Goal: Information Seeking & Learning: Learn about a topic

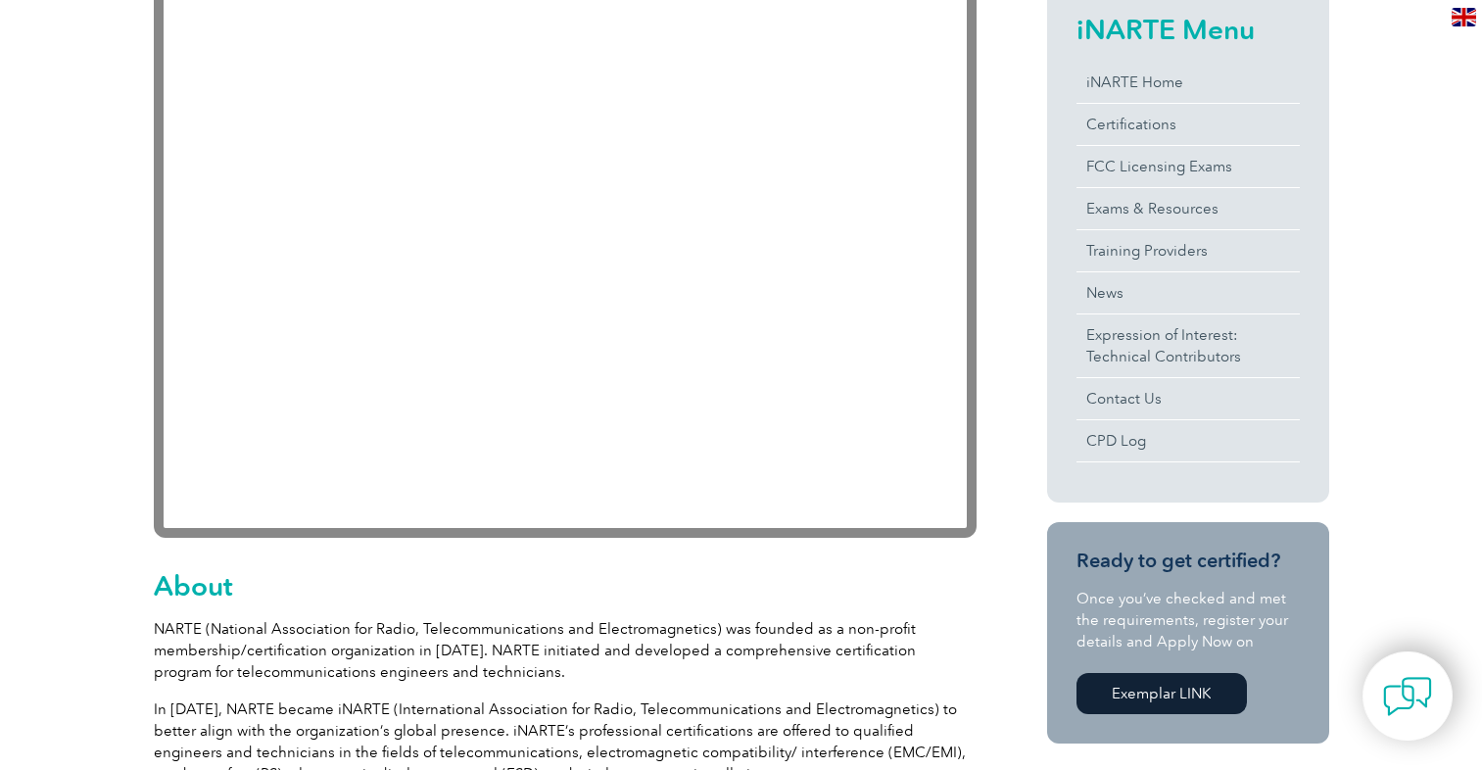
scroll to position [186, 0]
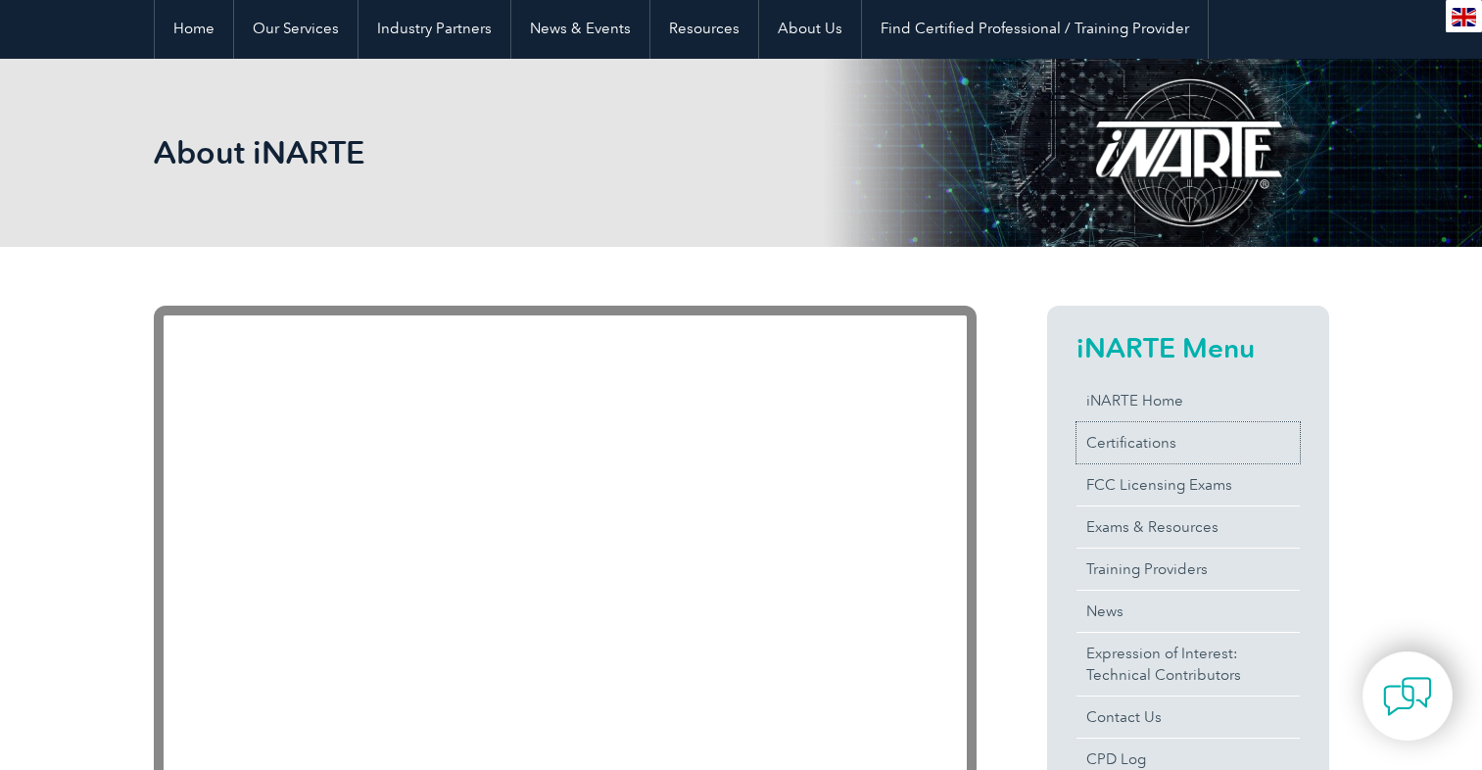
click at [1105, 440] on link "Certifications" at bounding box center [1187, 442] width 223 height 41
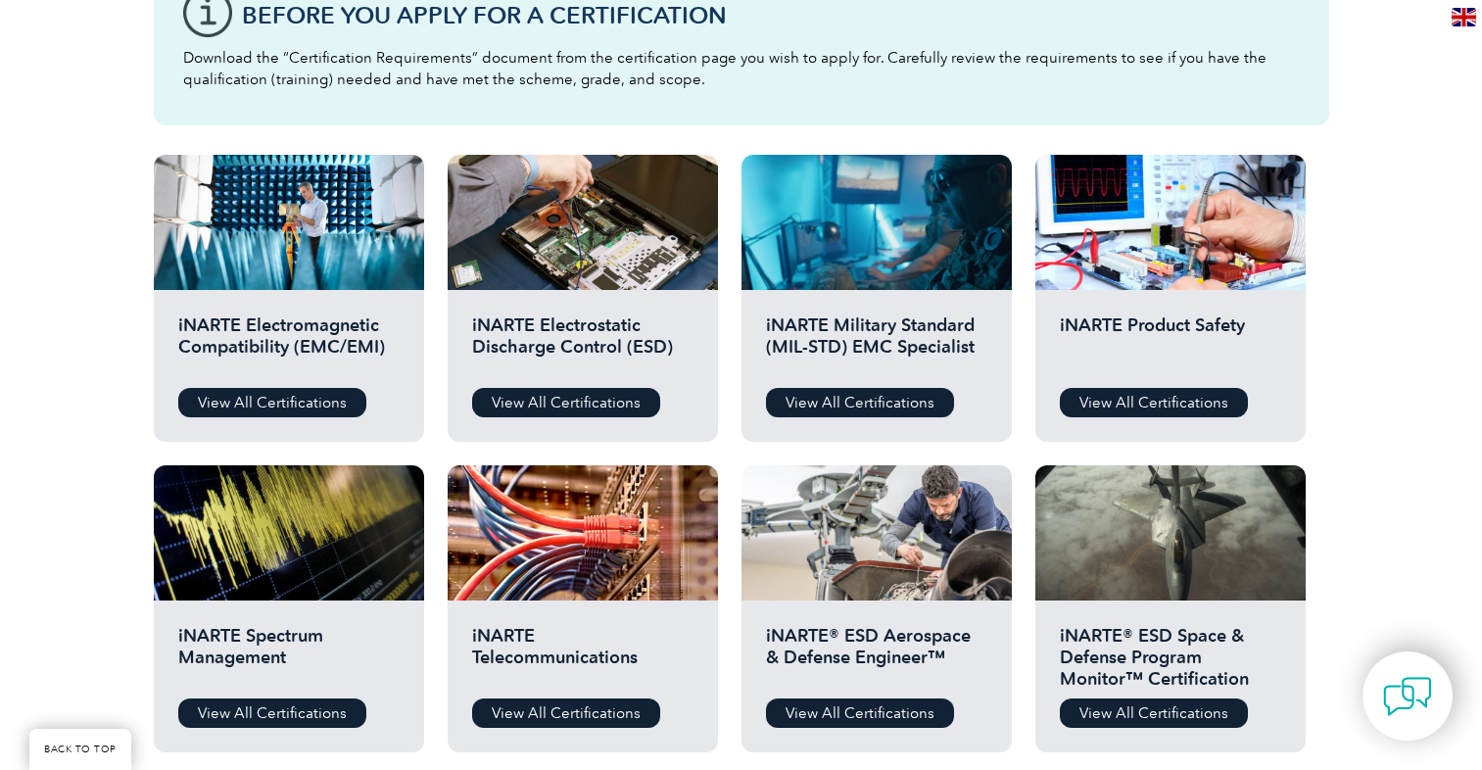
scroll to position [470, 0]
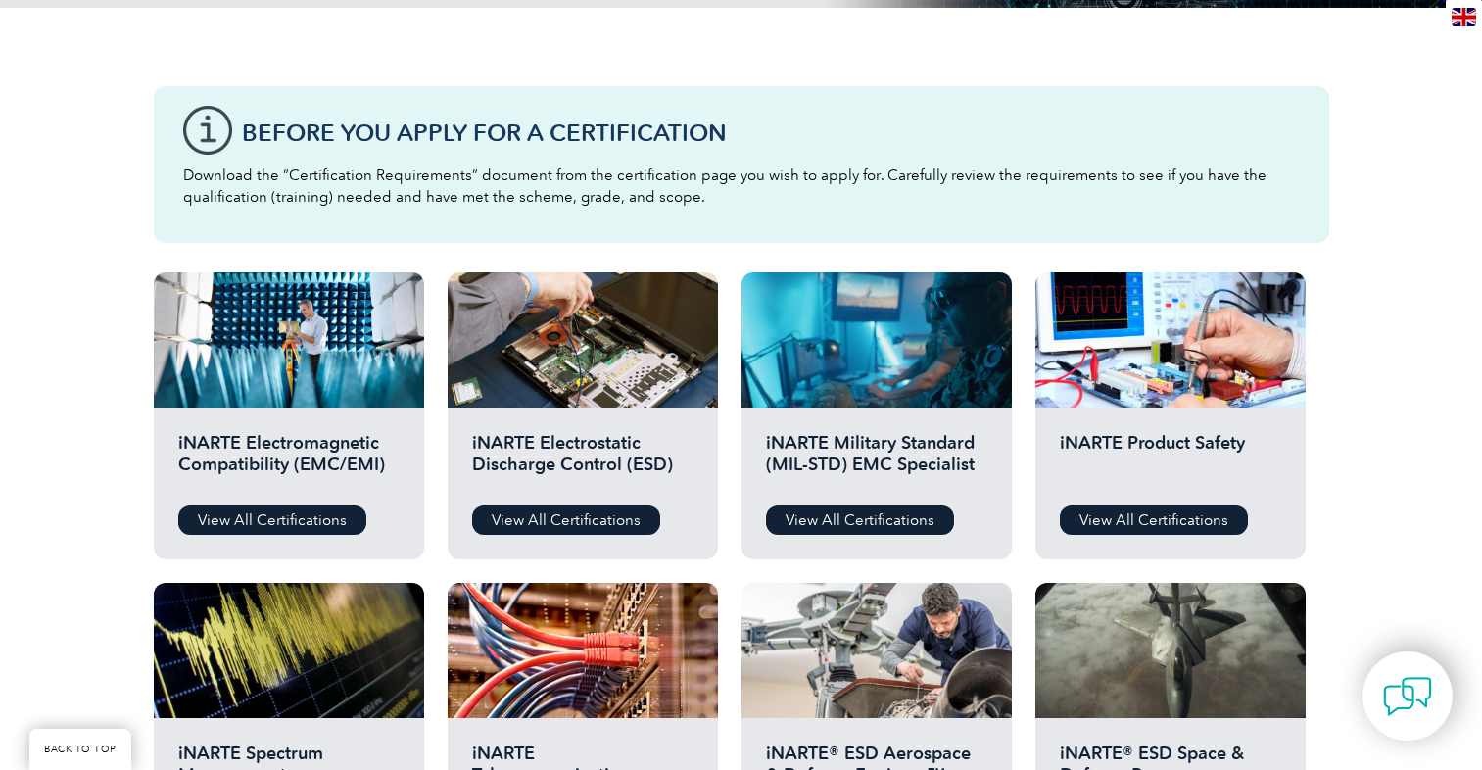
click at [828, 520] on link "View All Certifications" at bounding box center [860, 519] width 188 height 29
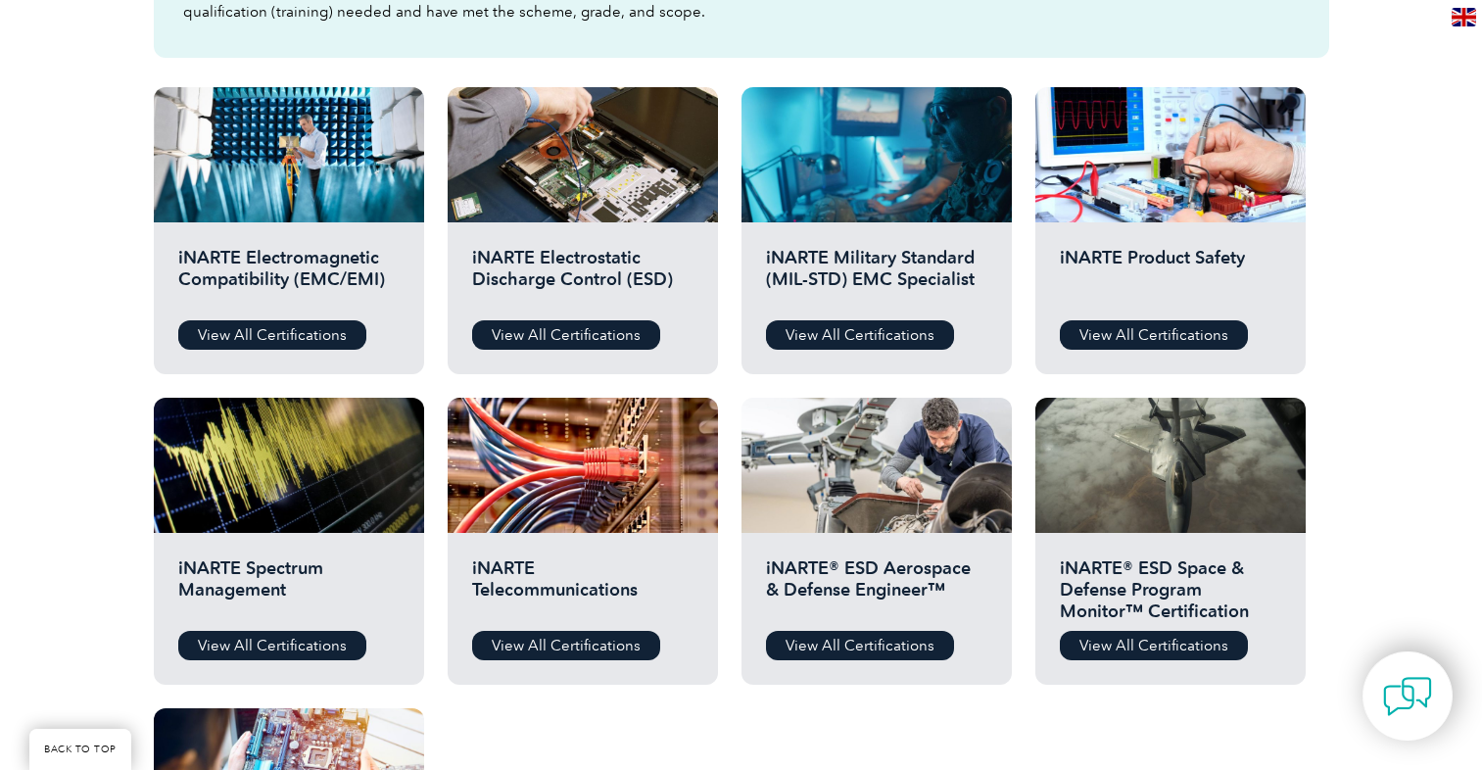
scroll to position [705, 0]
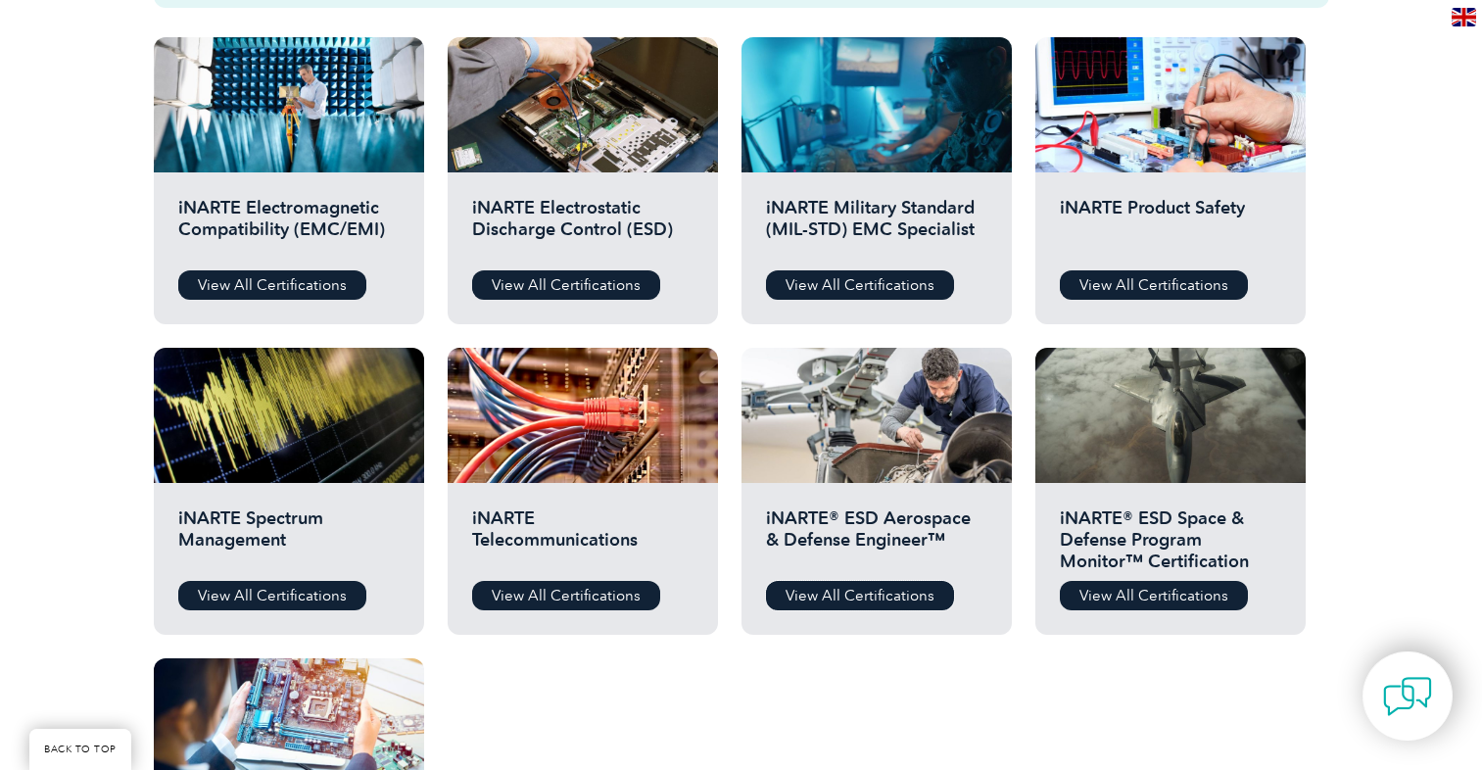
click at [830, 588] on link "View All Certifications" at bounding box center [860, 595] width 188 height 29
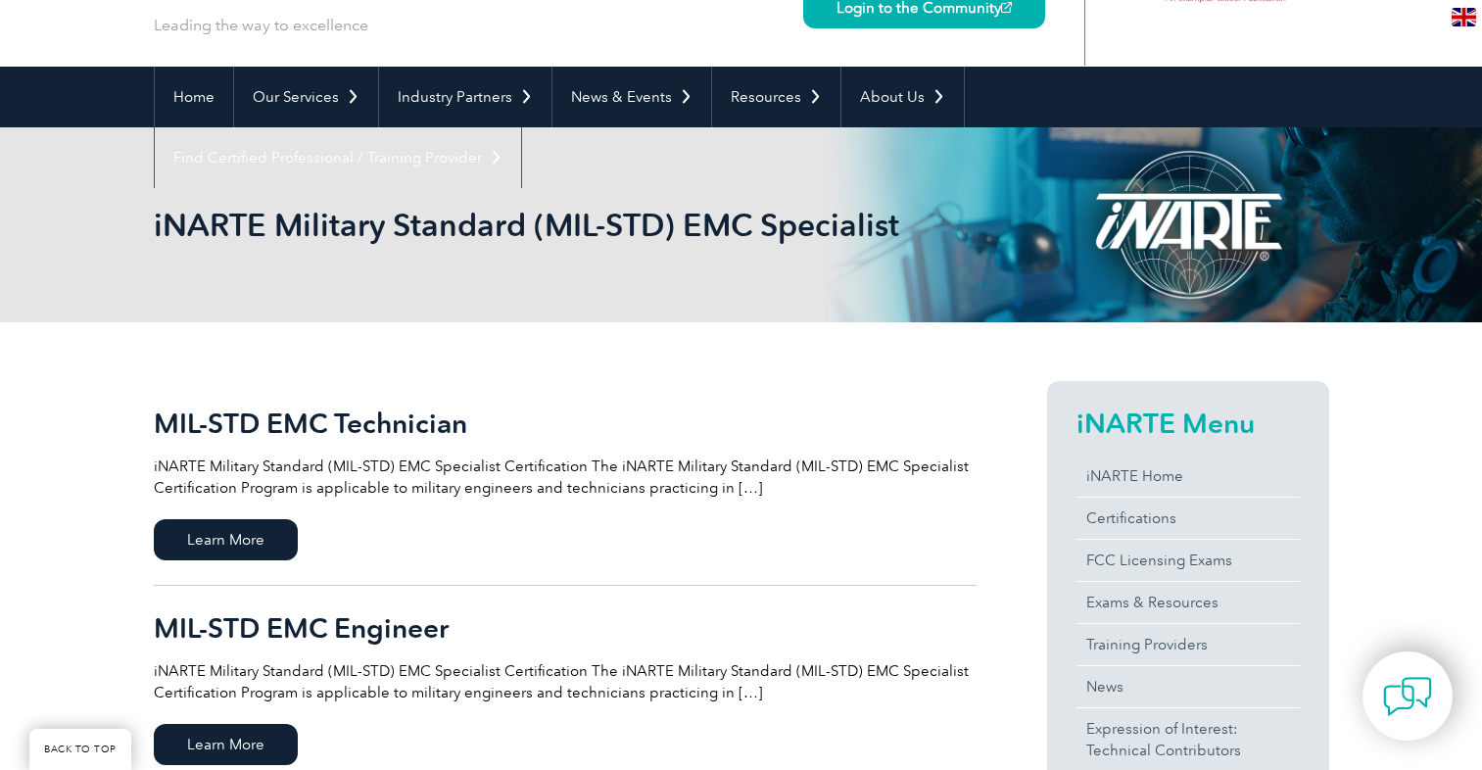
scroll to position [470, 0]
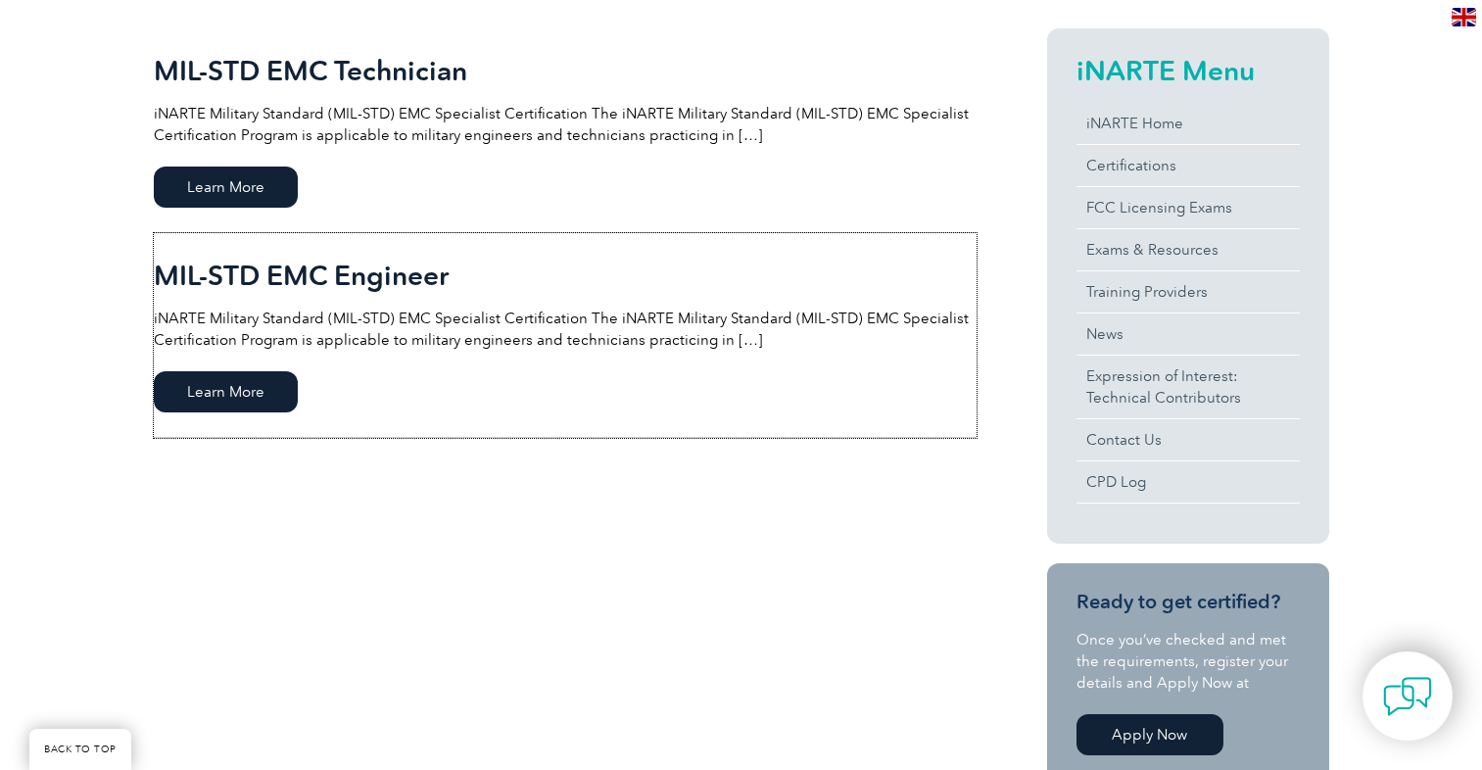
click at [734, 343] on p "iNARTE Military Standard (MIL-STD) EMC Specialist Certification The iNARTE Mili…" at bounding box center [565, 329] width 823 height 43
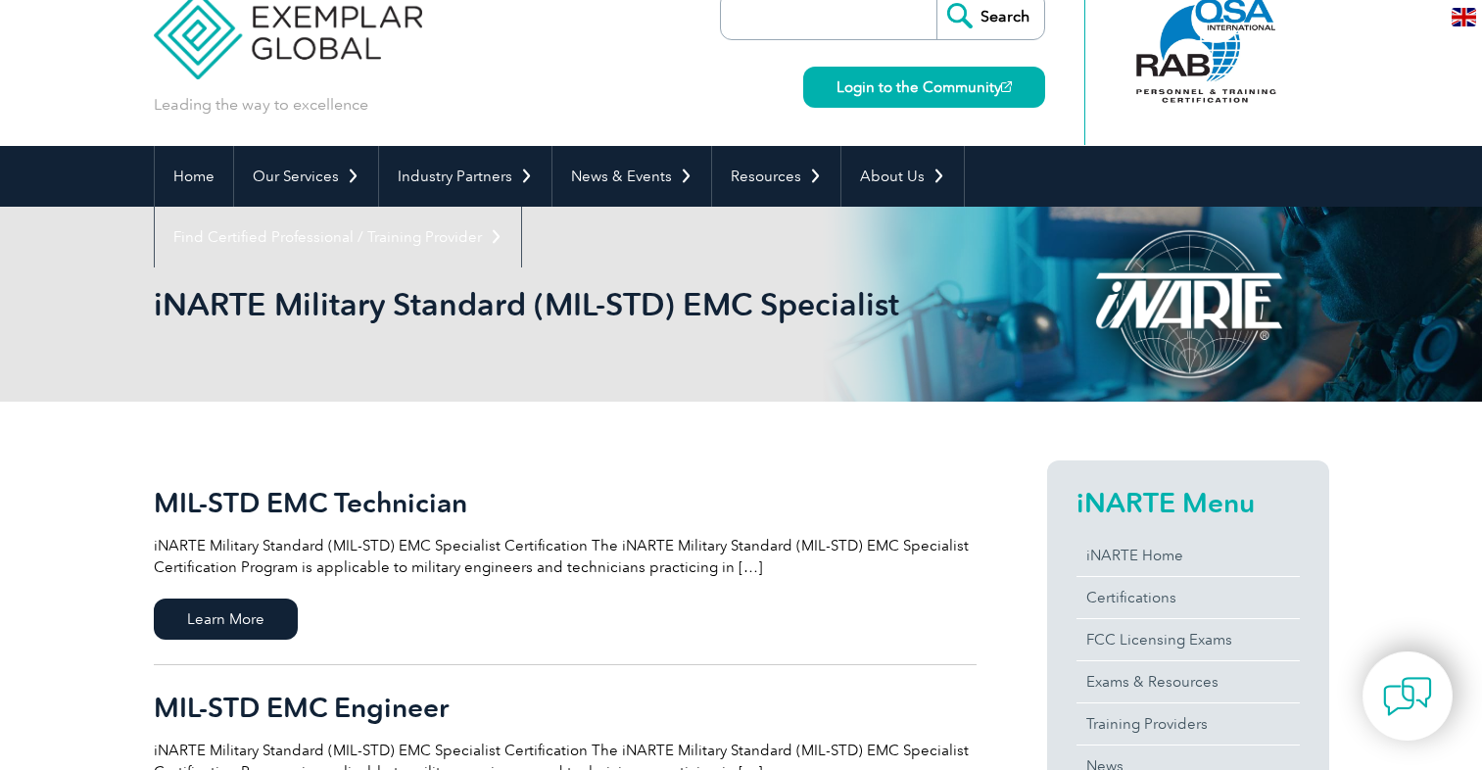
scroll to position [0, 0]
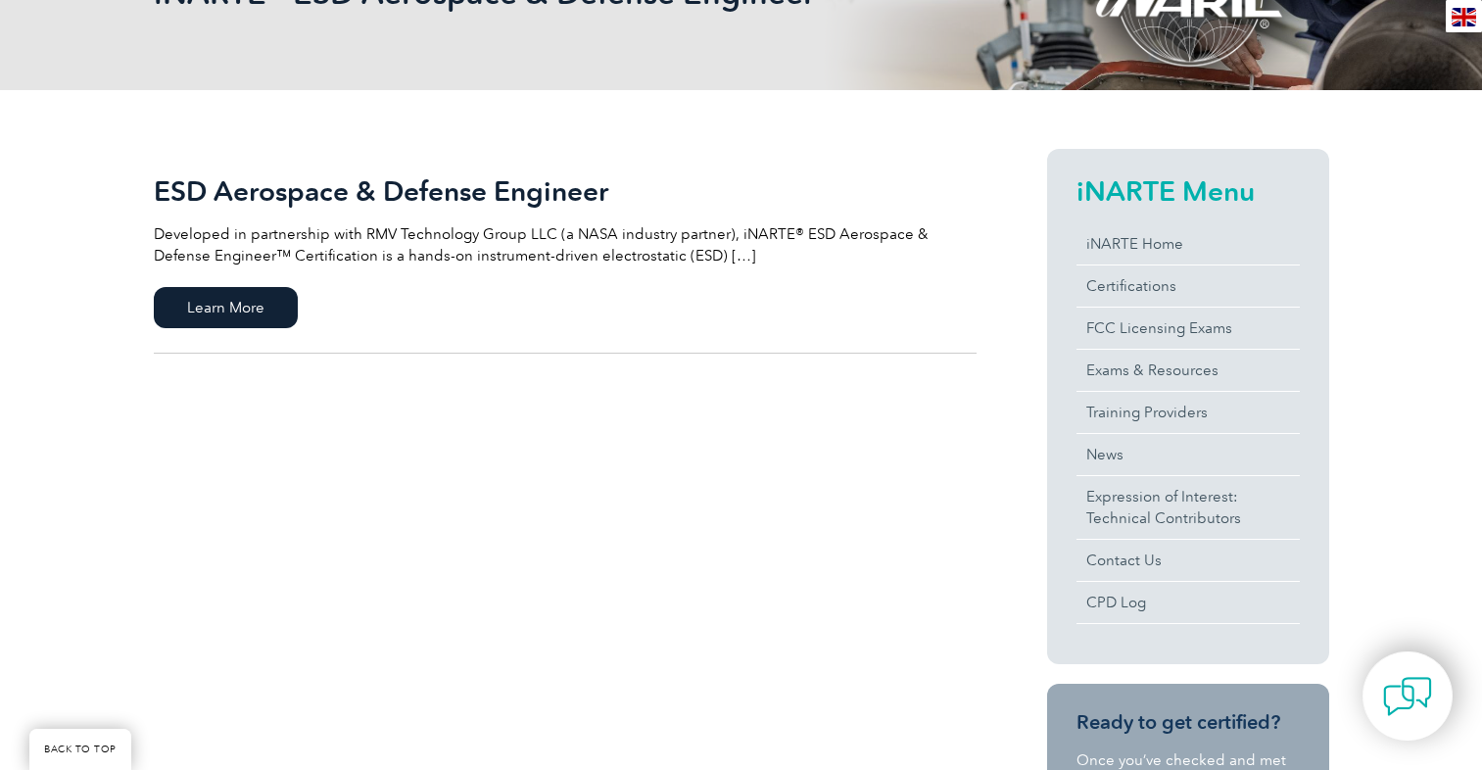
scroll to position [353, 0]
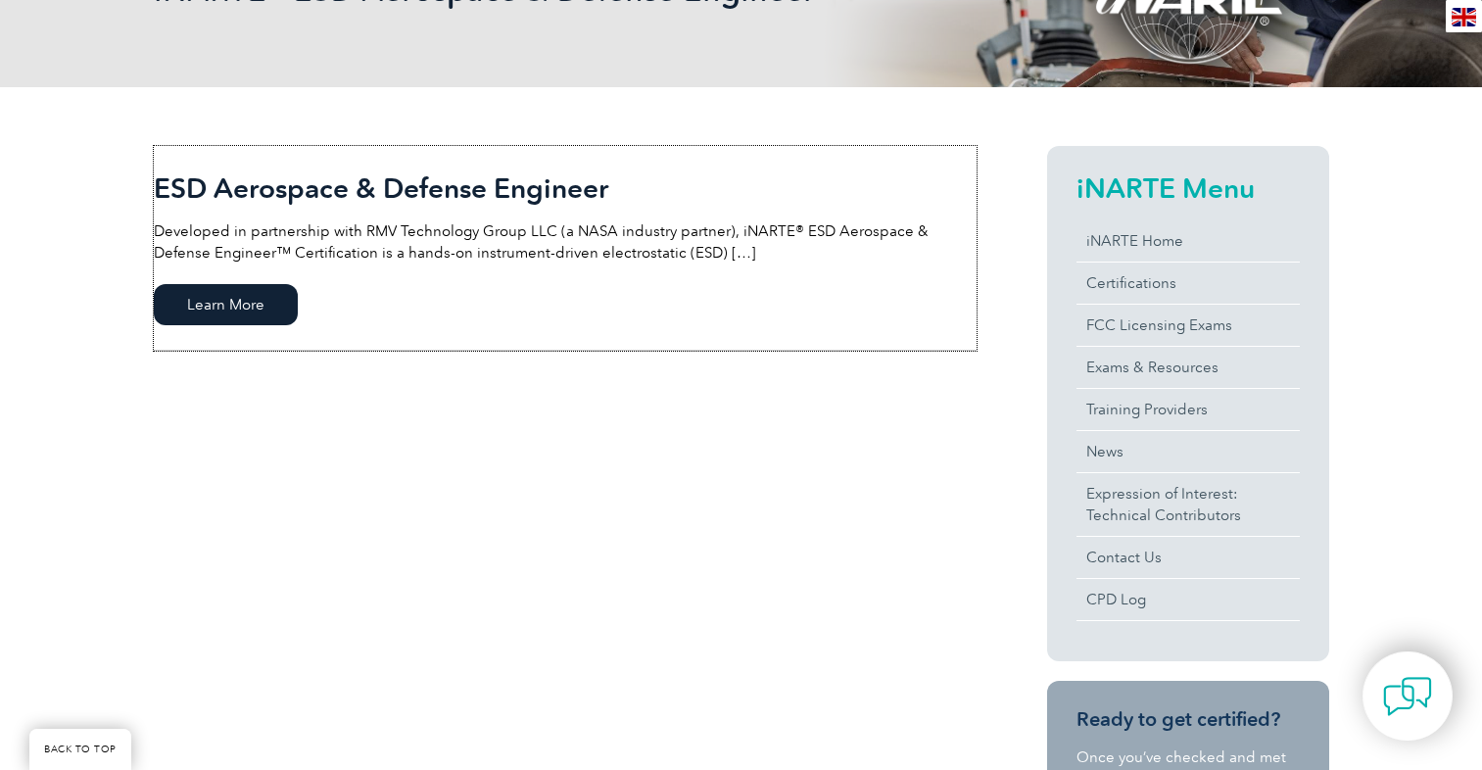
click at [253, 306] on span "Learn More" at bounding box center [226, 304] width 144 height 41
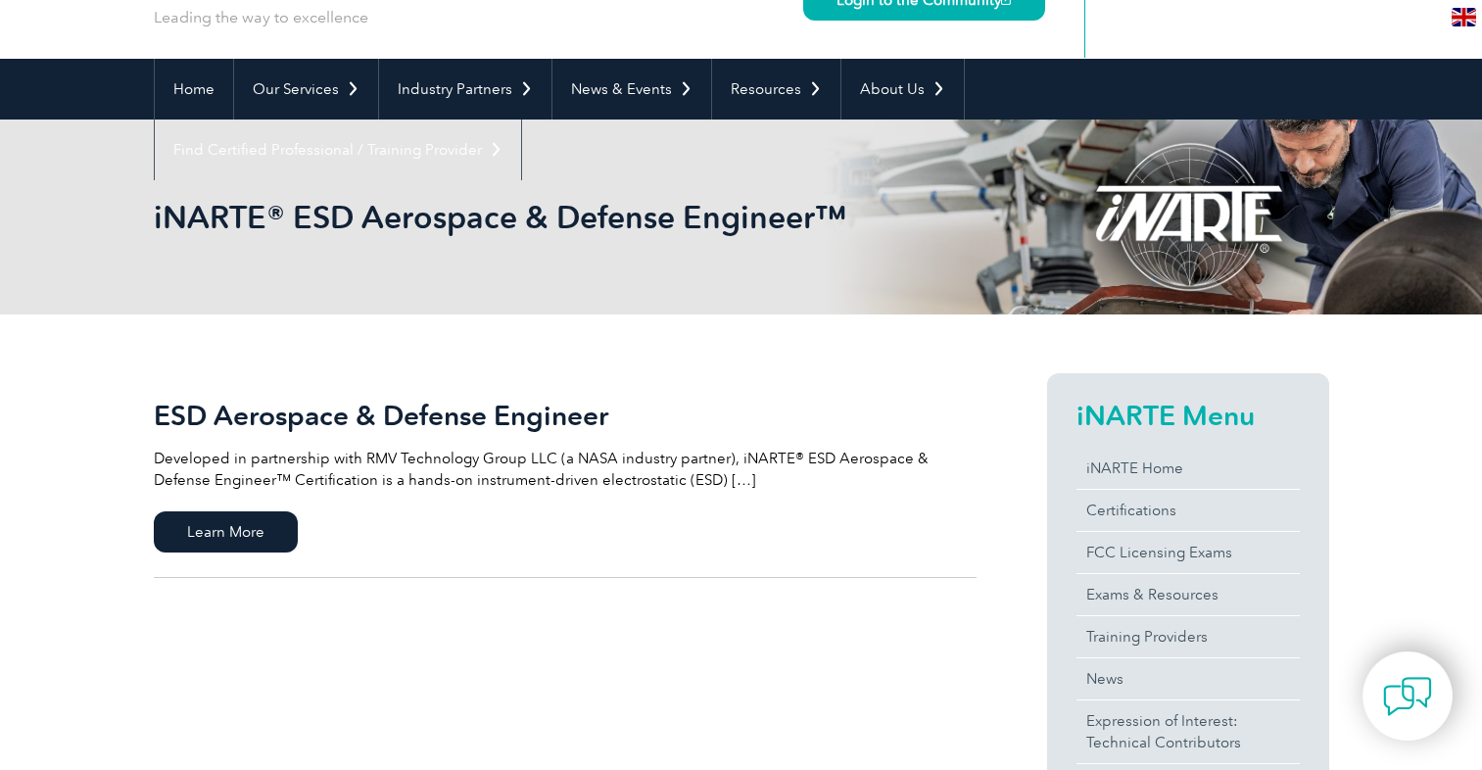
scroll to position [0, 0]
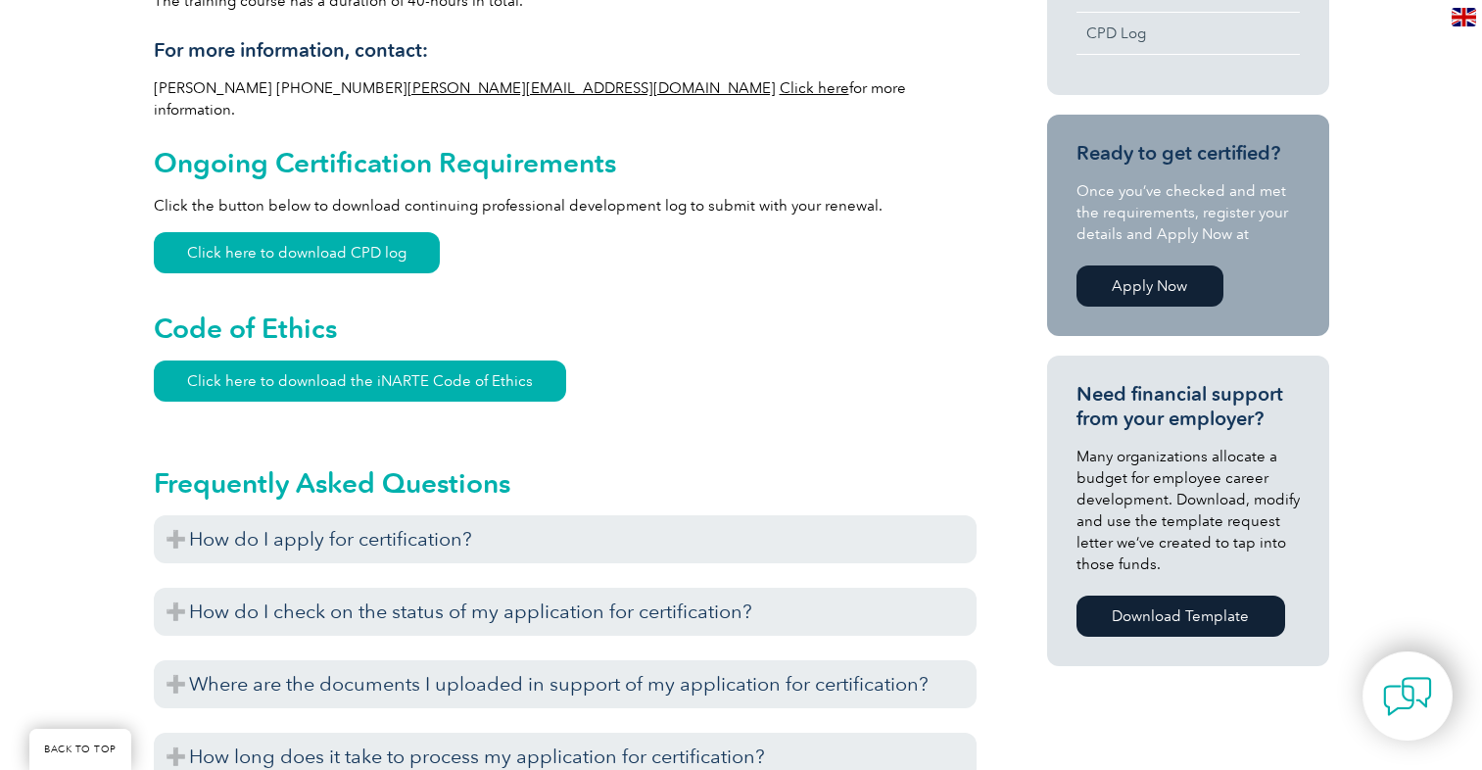
scroll to position [1175, 0]
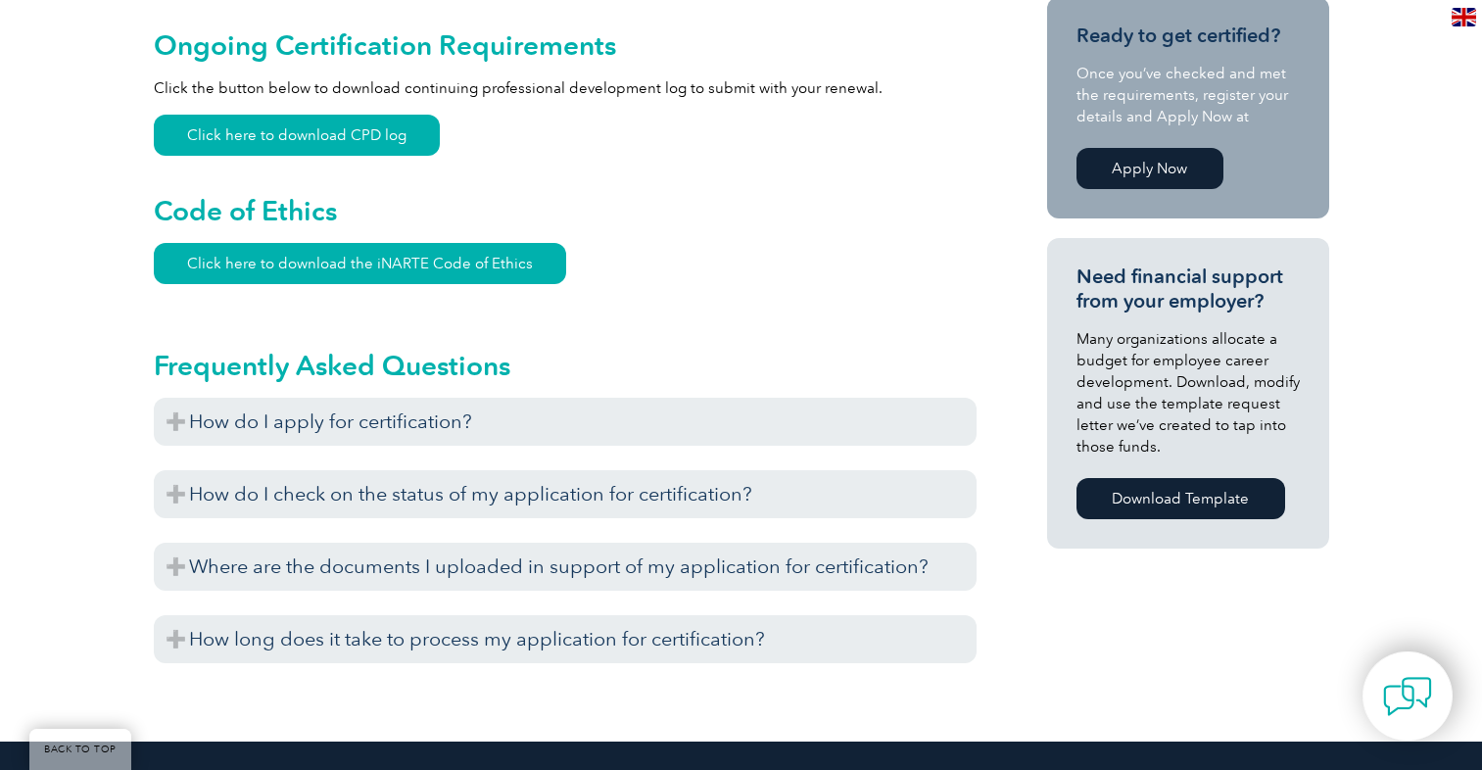
click at [438, 398] on h3 "How do I apply for certification?" at bounding box center [565, 422] width 823 height 48
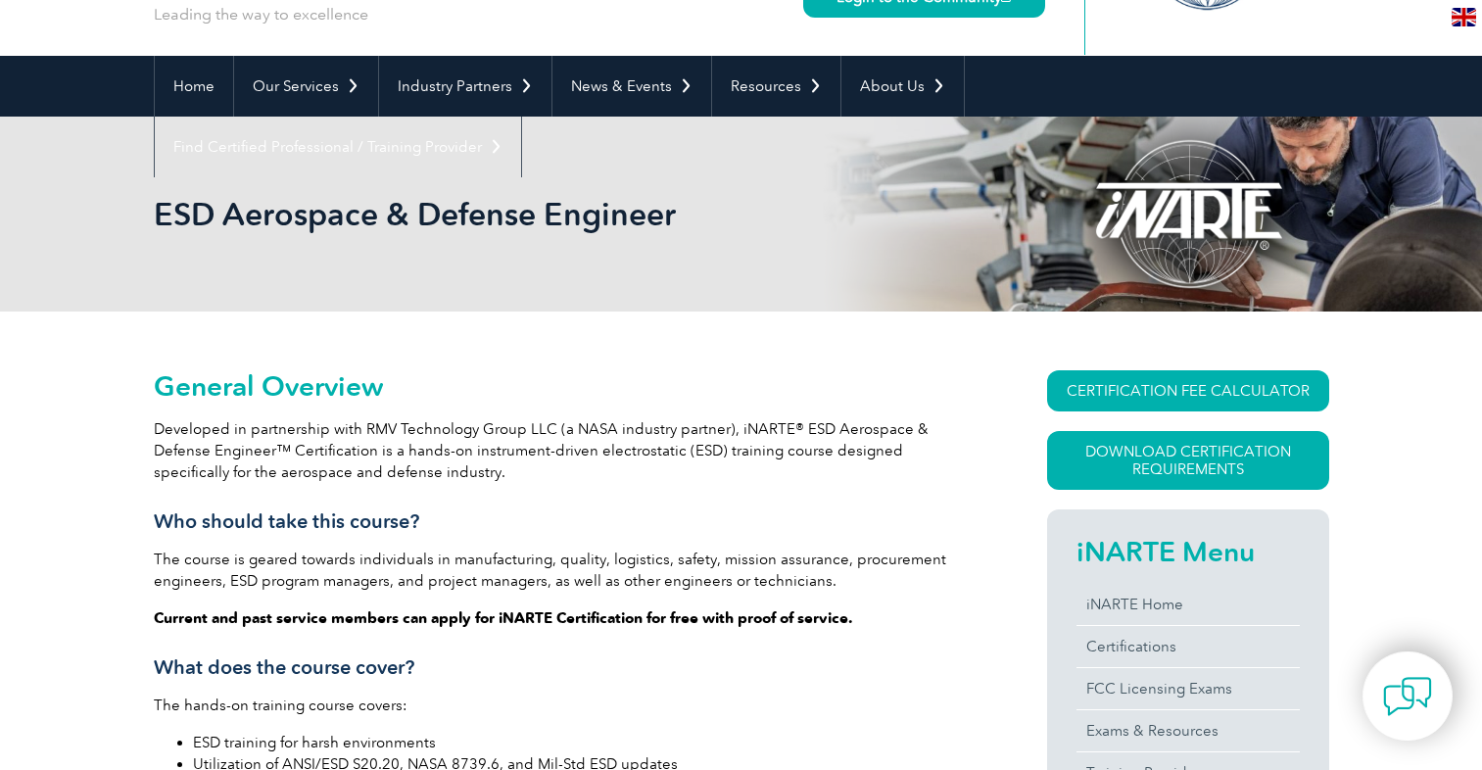
scroll to position [0, 0]
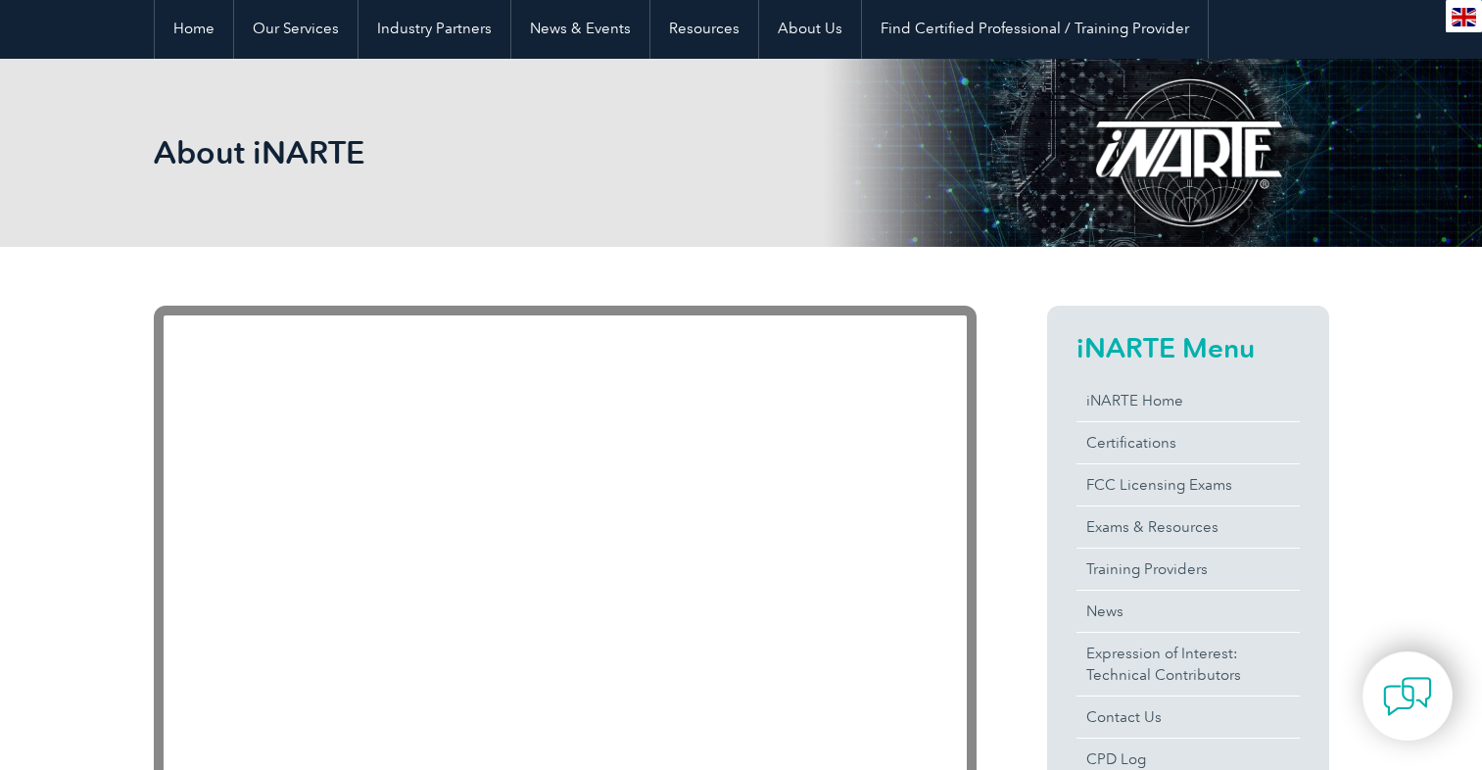
scroll to position [186, 0]
